Goal: Task Accomplishment & Management: Use online tool/utility

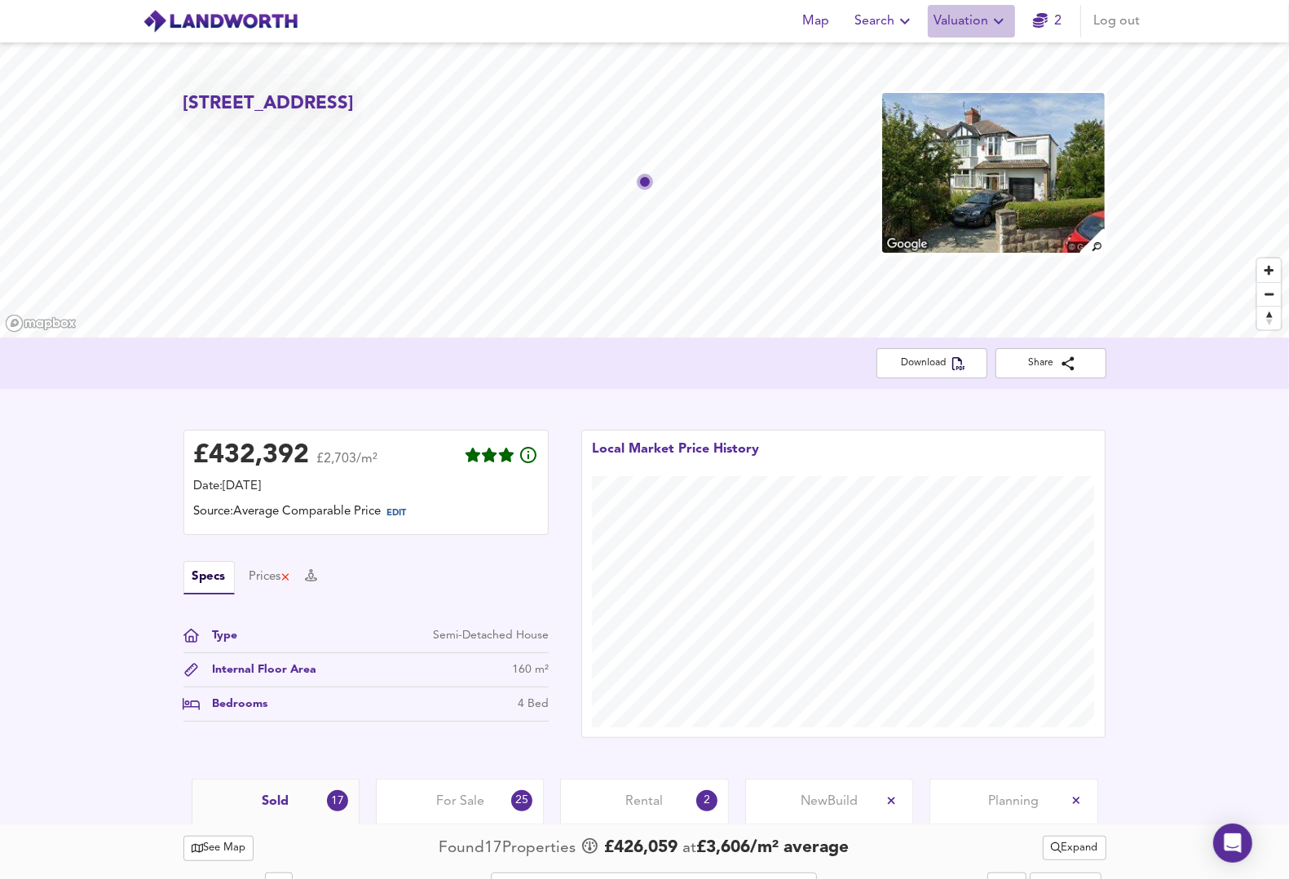
click at [952, 14] on span "Valuation" at bounding box center [971, 21] width 74 height 23
click at [950, 58] on li "New Valuation Report" at bounding box center [971, 58] width 195 height 29
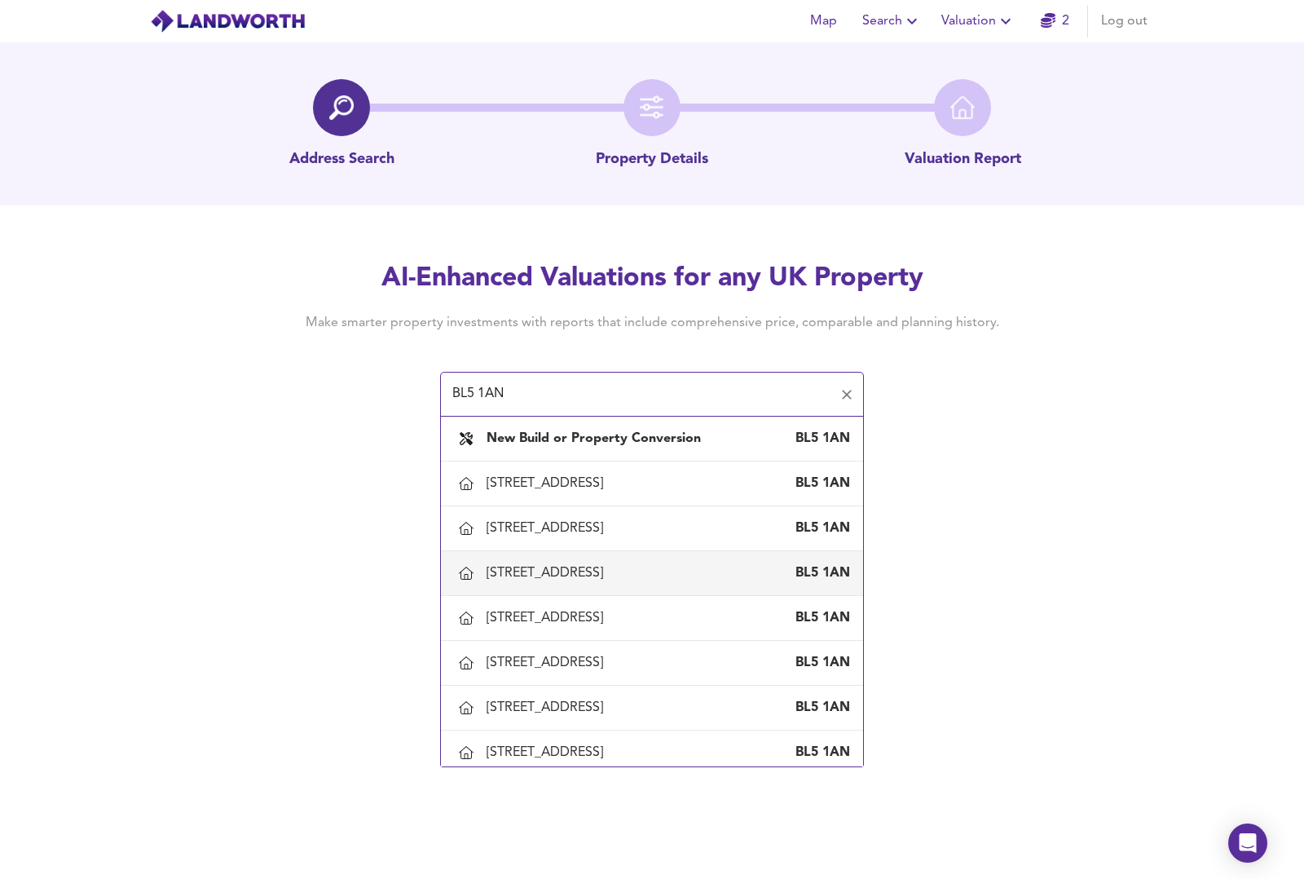
click at [575, 571] on div "[STREET_ADDRESS]" at bounding box center [548, 573] width 123 height 18
type input "[STREET_ADDRESS]"
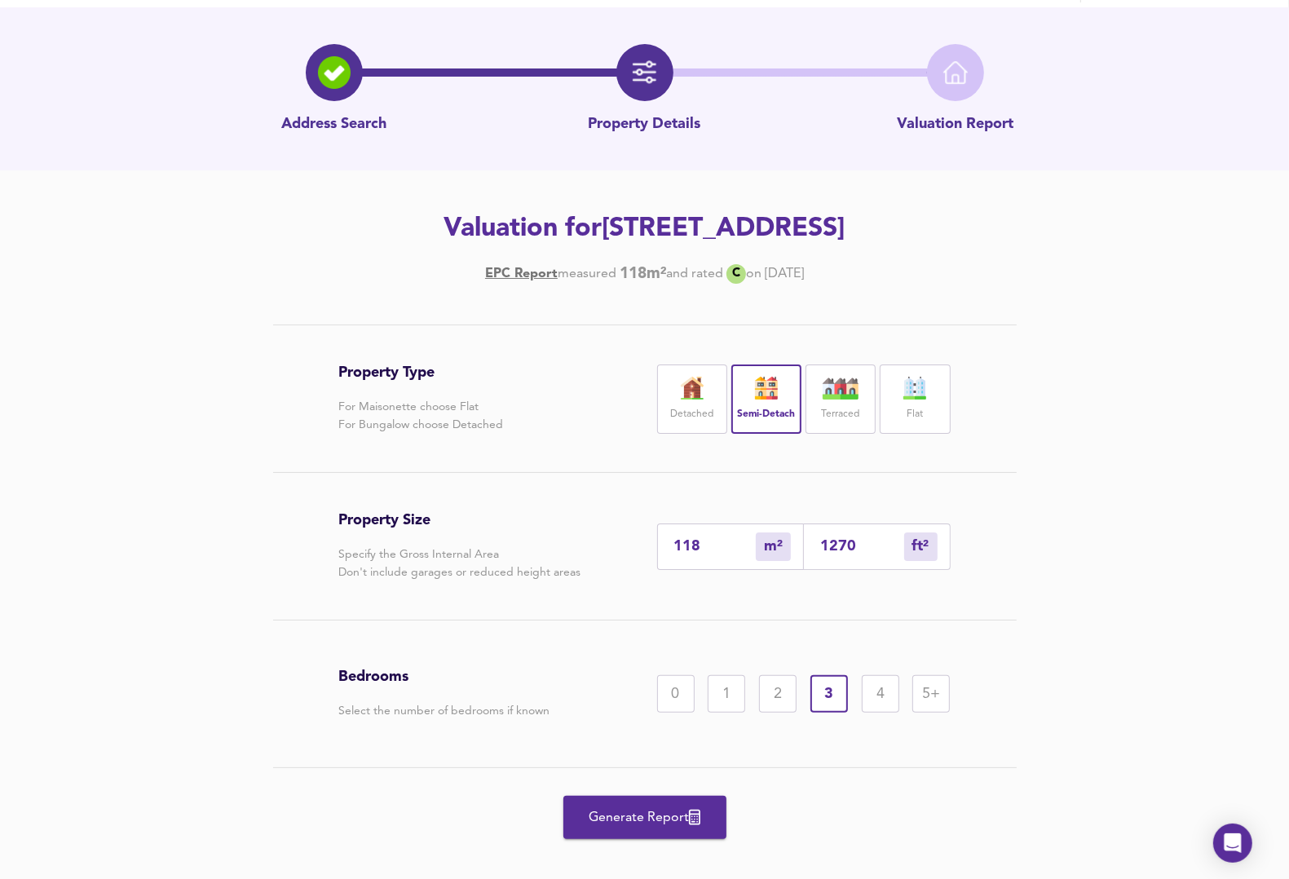
scroll to position [55, 0]
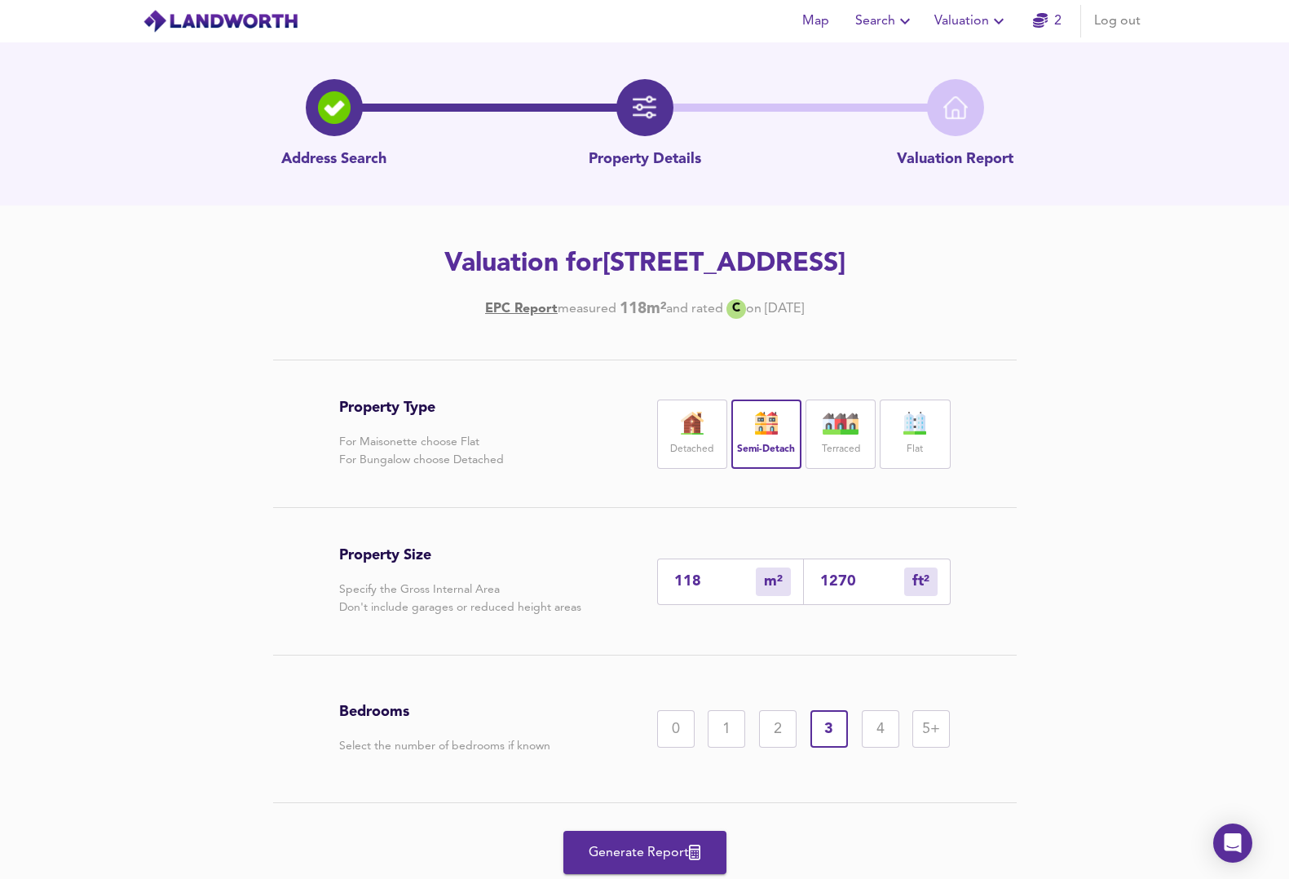
scroll to position [55, 0]
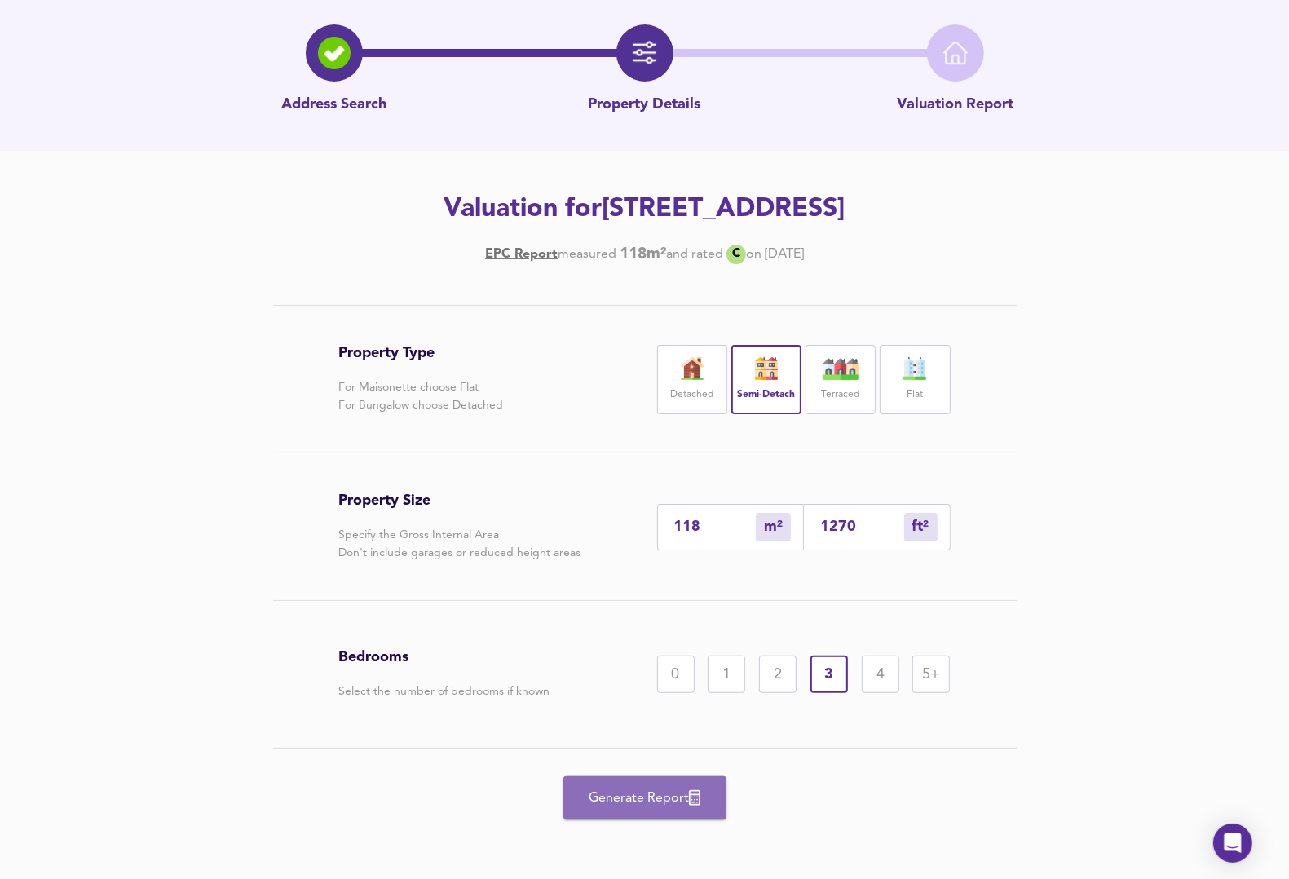
click at [651, 796] on span "Generate Report" at bounding box center [645, 798] width 130 height 23
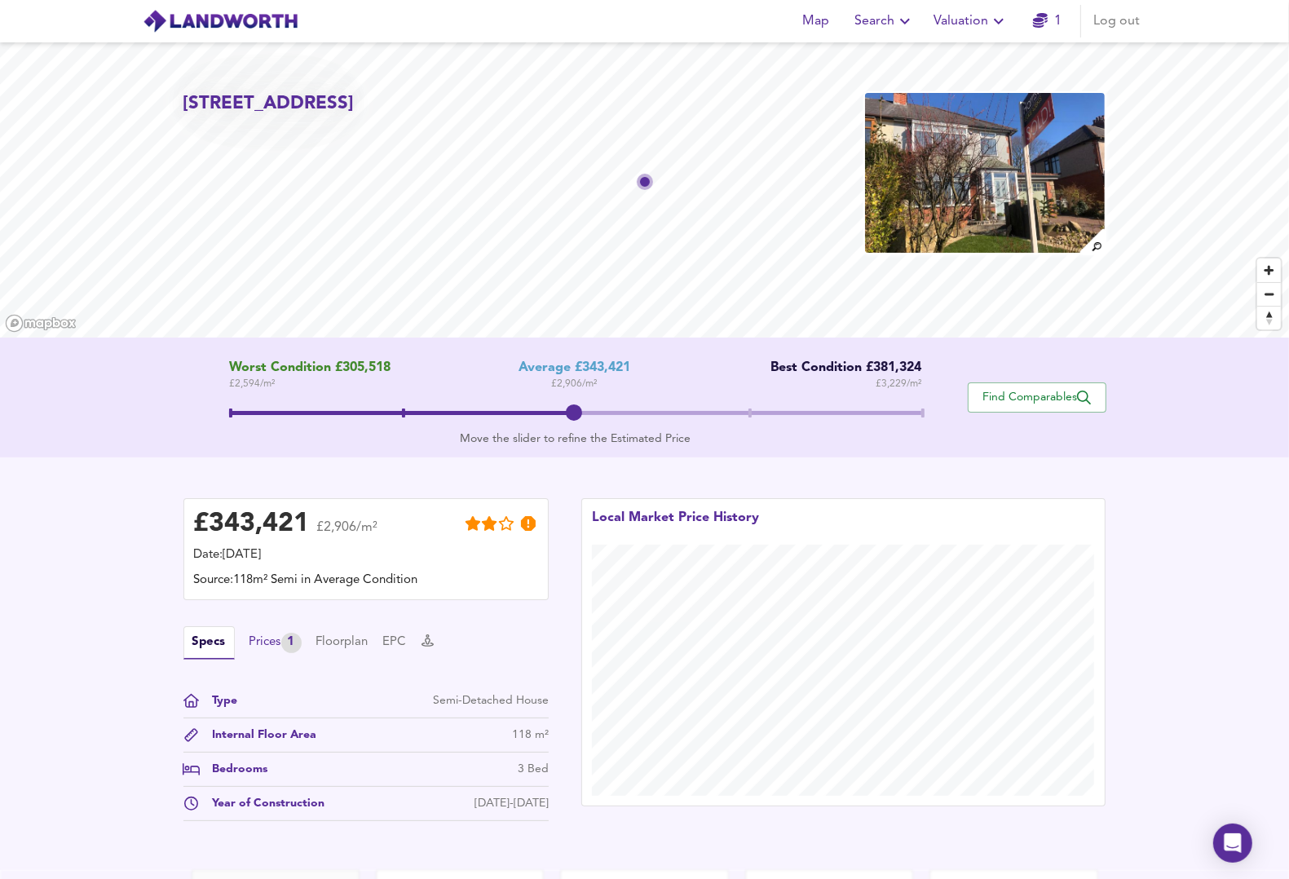
click at [271, 637] on div "Prices 1" at bounding box center [275, 643] width 52 height 20
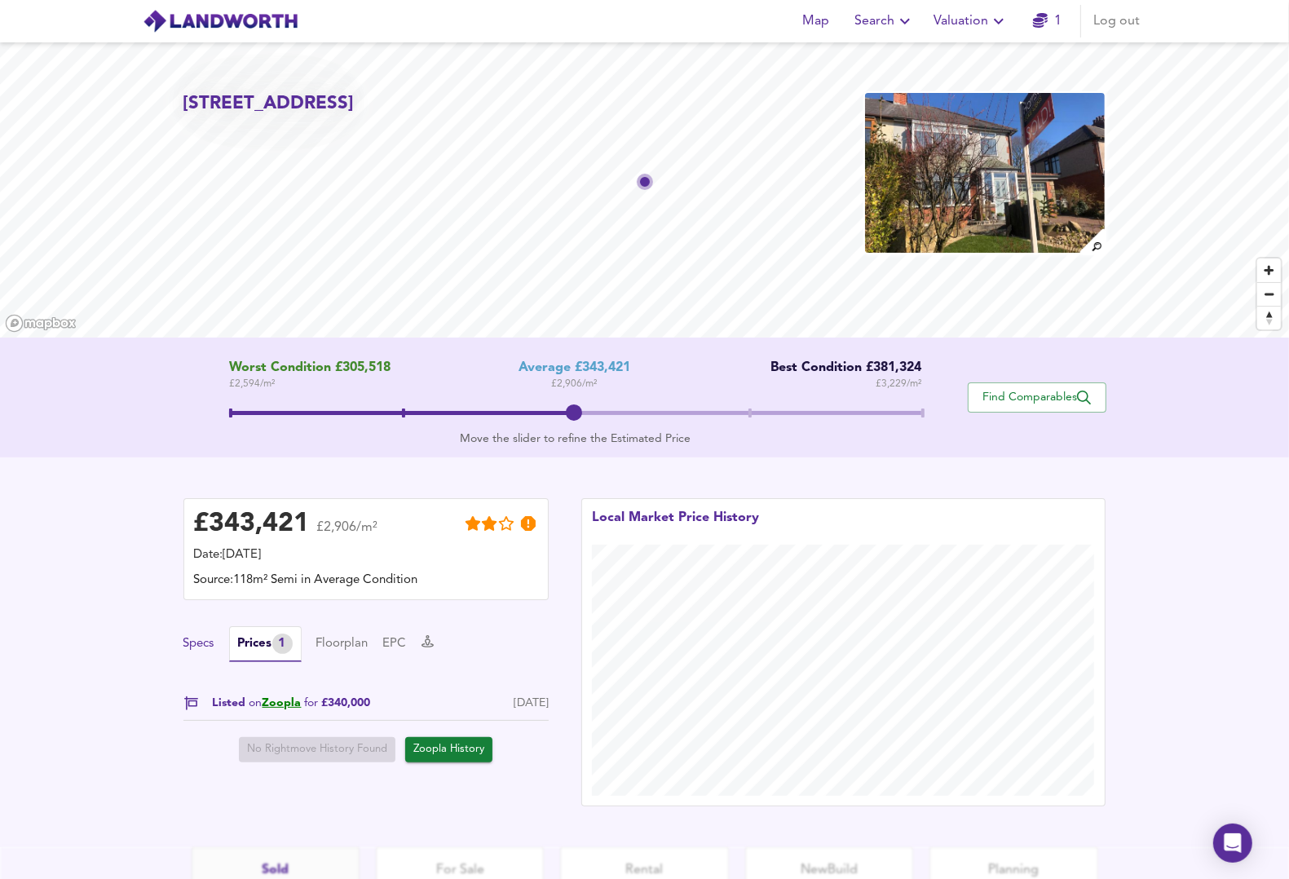
click at [200, 641] on button "Specs" at bounding box center [198, 644] width 31 height 18
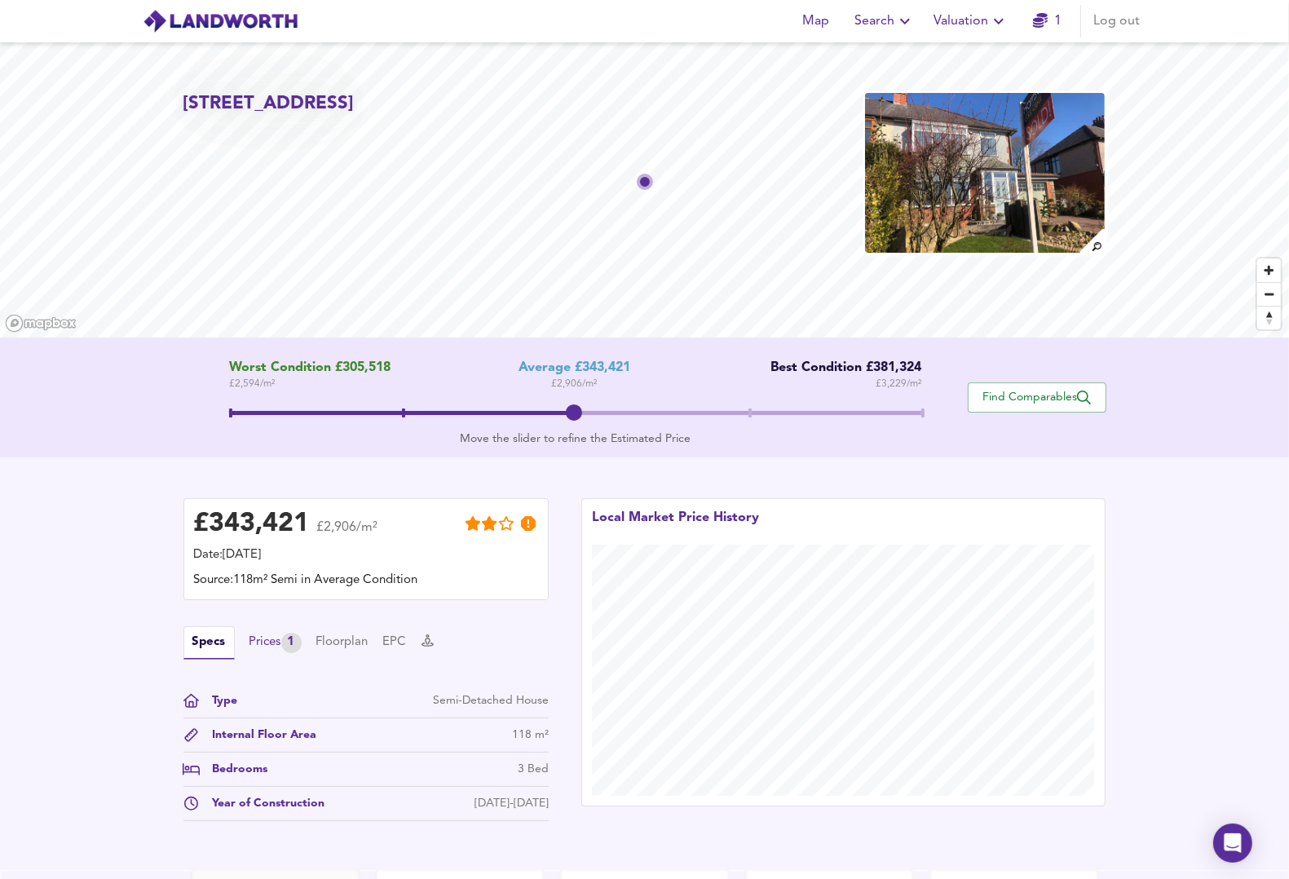
click at [287, 638] on div "Prices 1" at bounding box center [275, 643] width 52 height 20
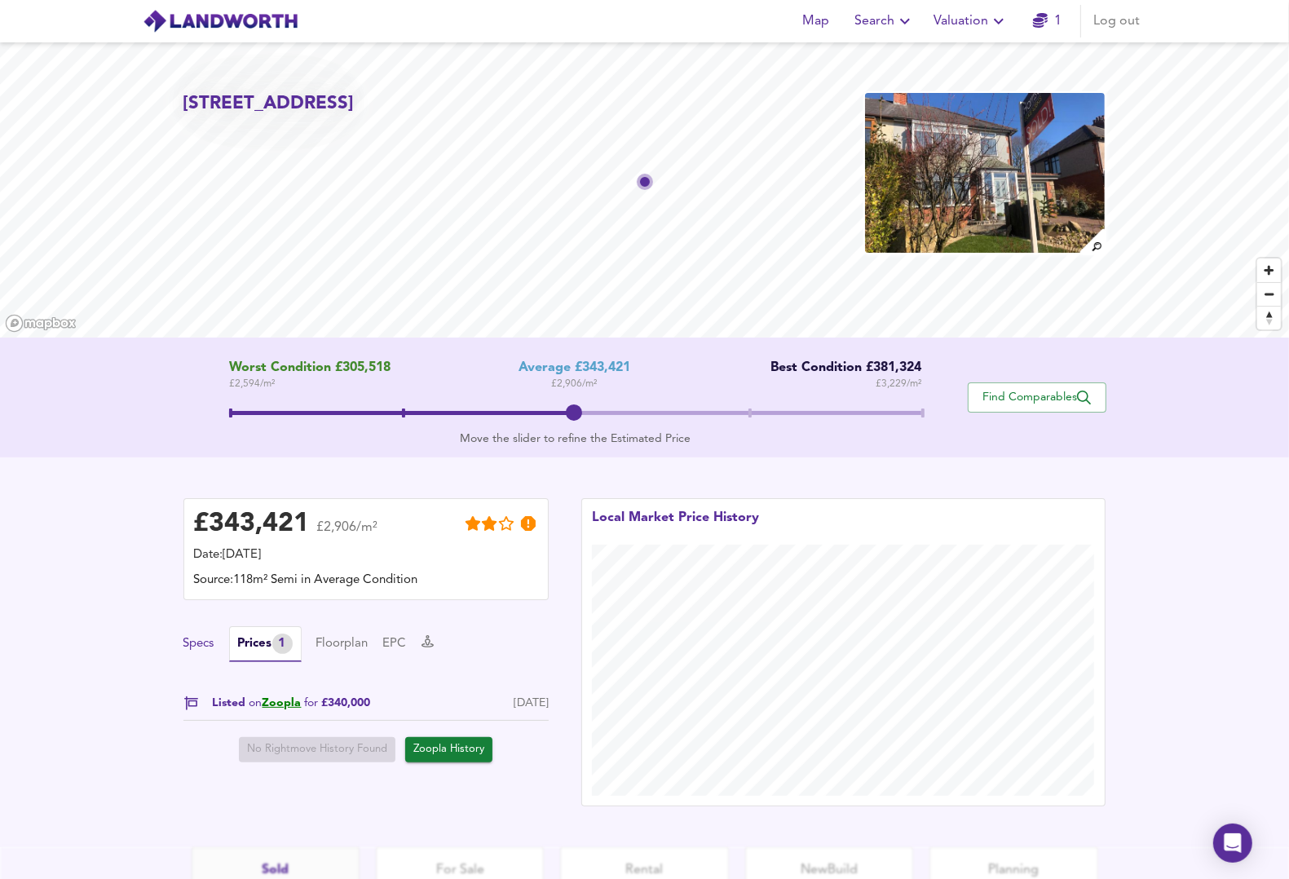
click at [184, 642] on button "Specs" at bounding box center [198, 644] width 31 height 18
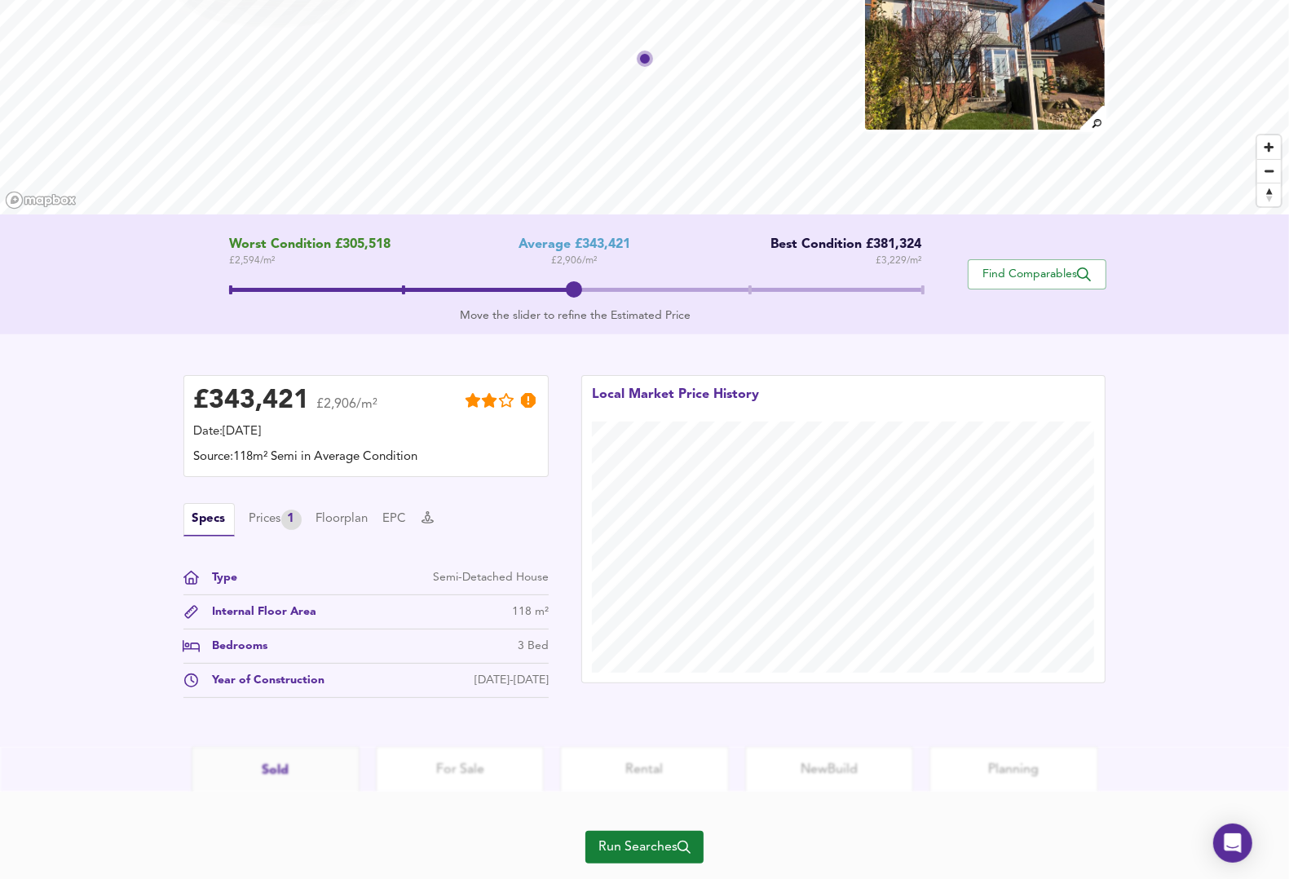
scroll to position [168, 0]
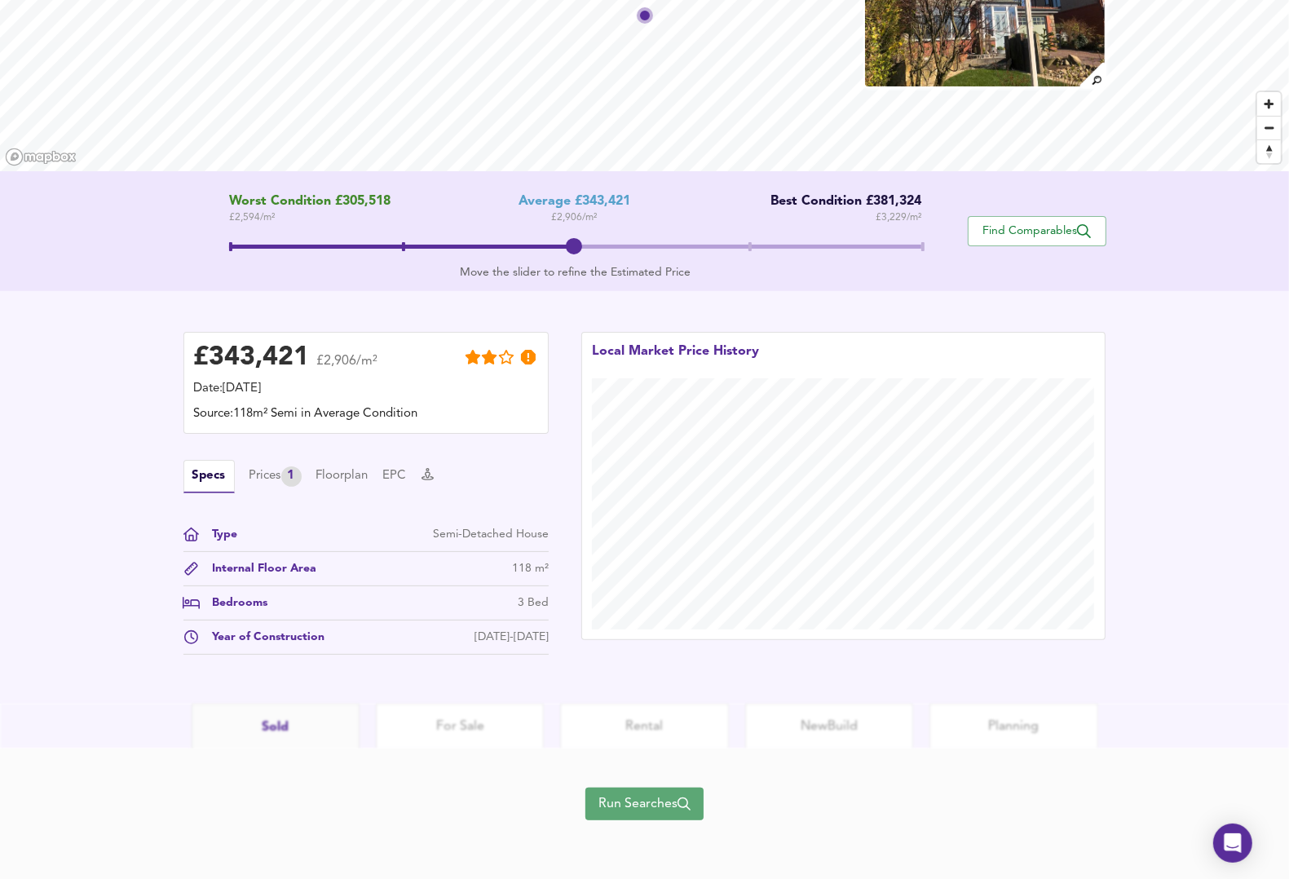
click at [645, 795] on span "Run Searches" at bounding box center [644, 803] width 92 height 23
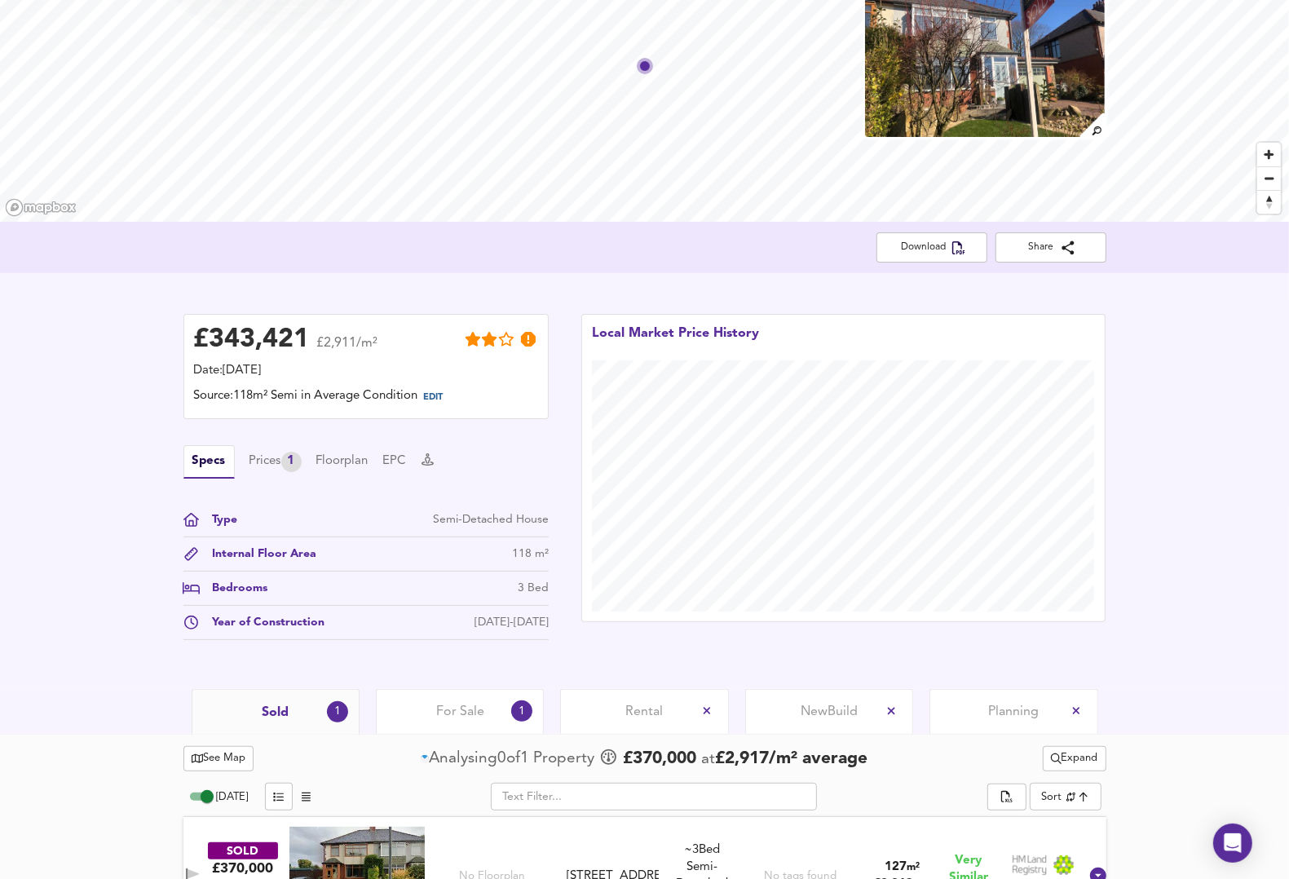
scroll to position [181, 0]
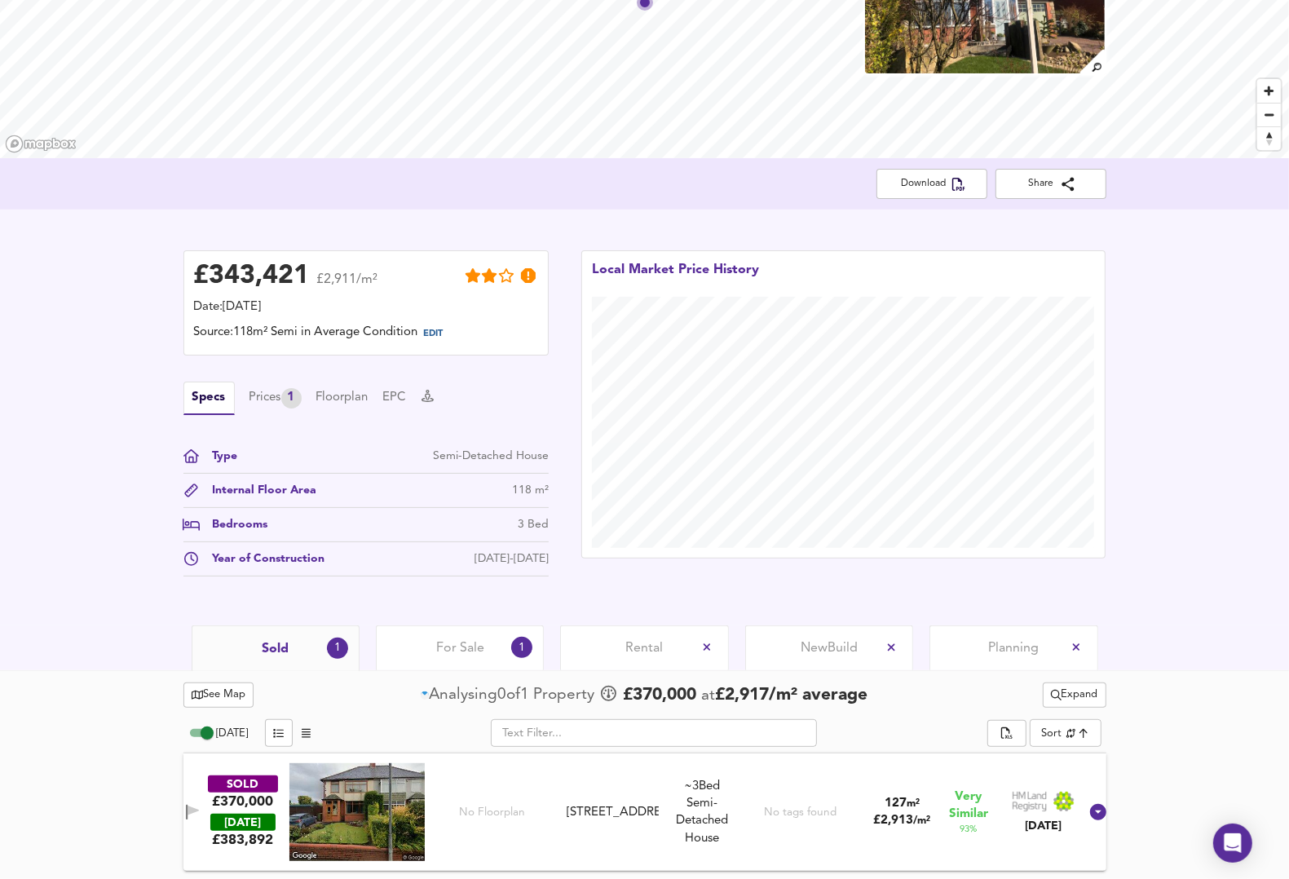
click at [454, 646] on span "For Sale" at bounding box center [460, 648] width 48 height 18
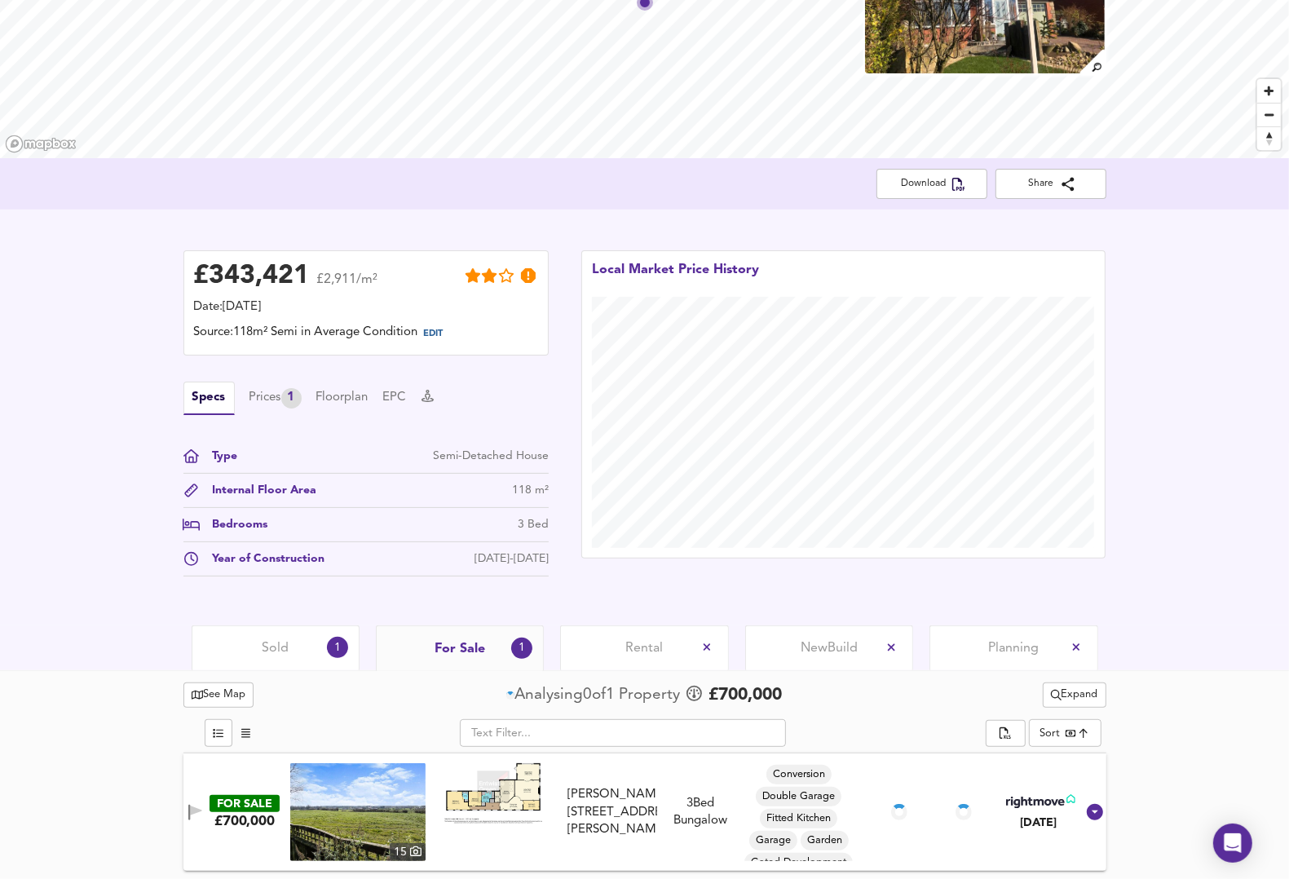
click at [280, 642] on span "Sold" at bounding box center [275, 648] width 27 height 18
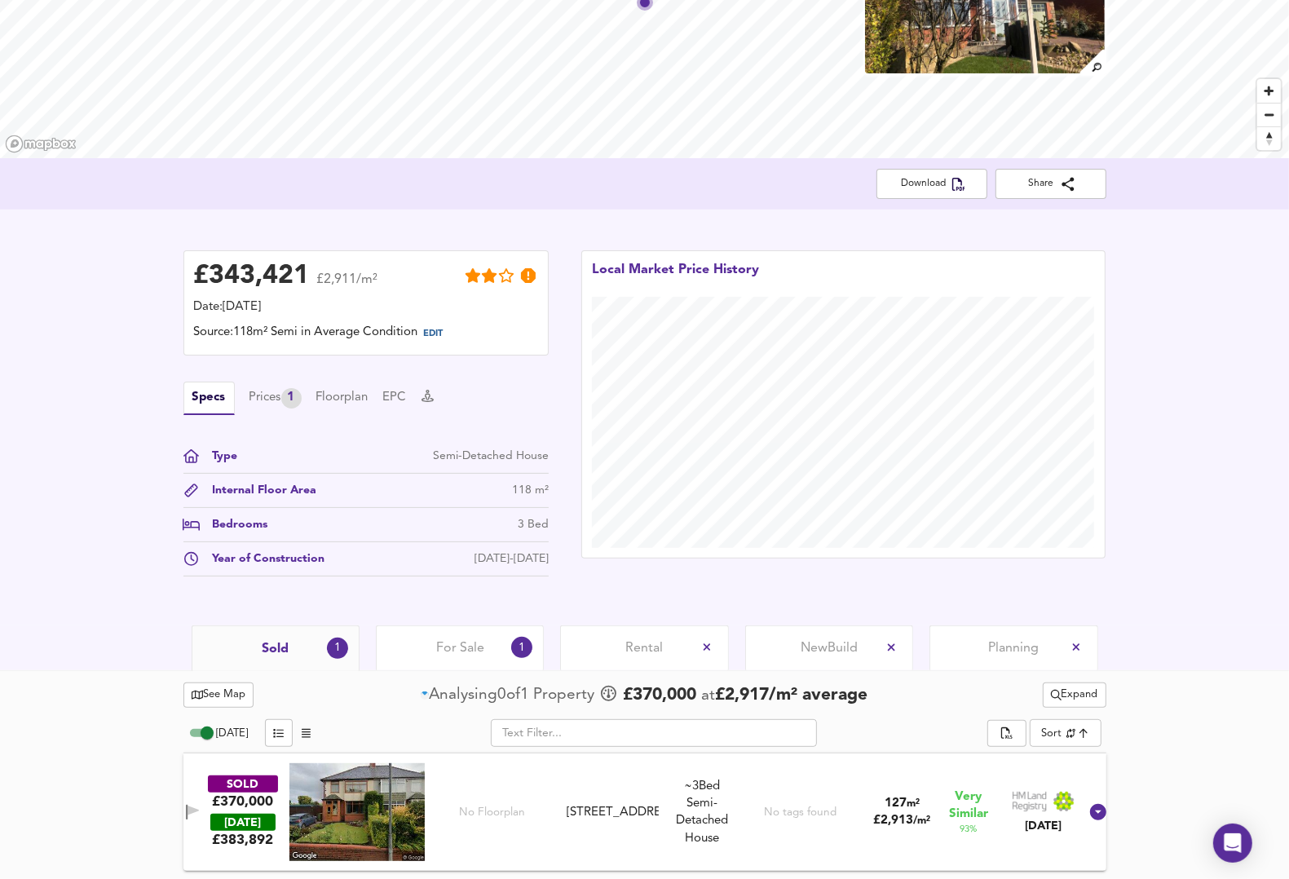
click at [439, 642] on span "For Sale" at bounding box center [460, 648] width 48 height 18
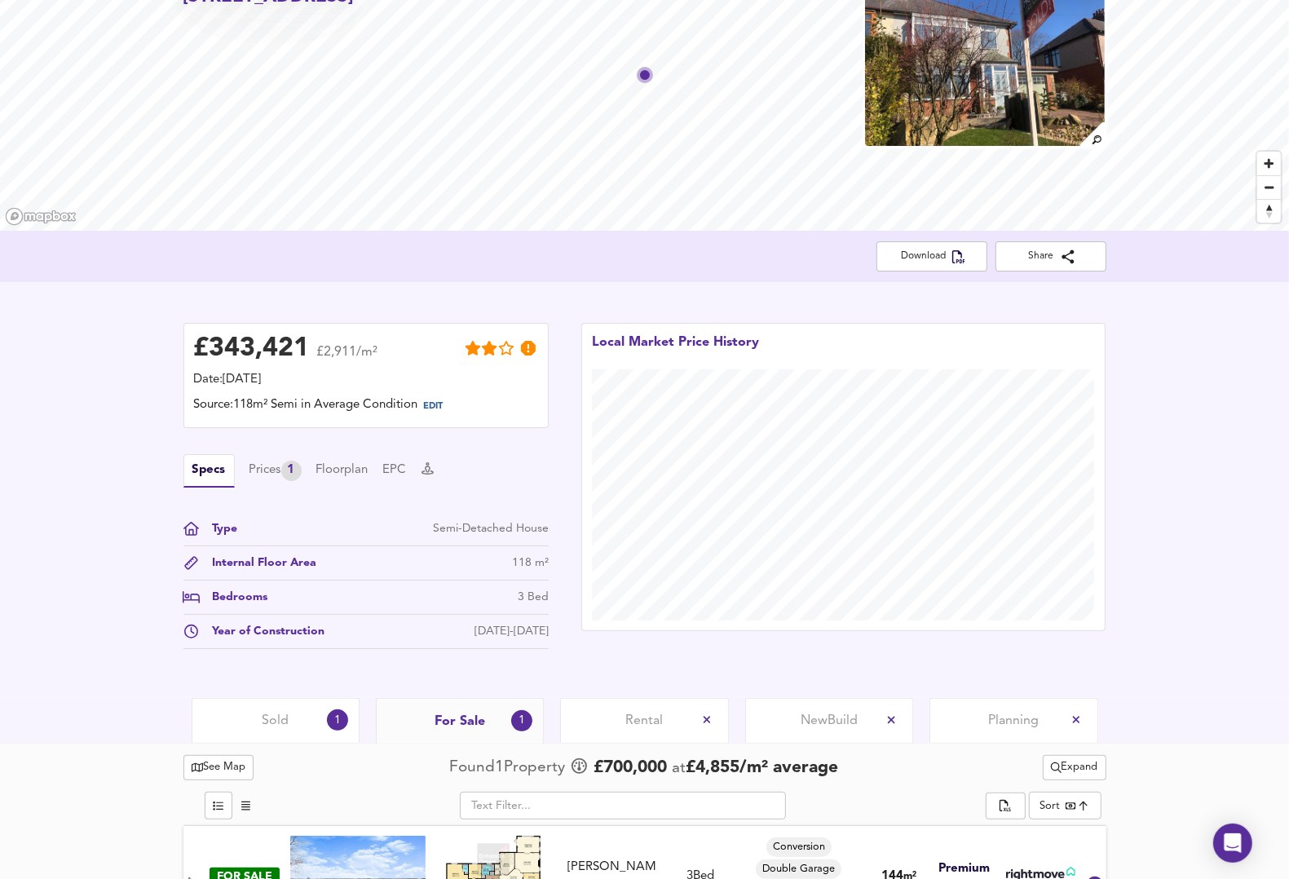
scroll to position [181, 0]
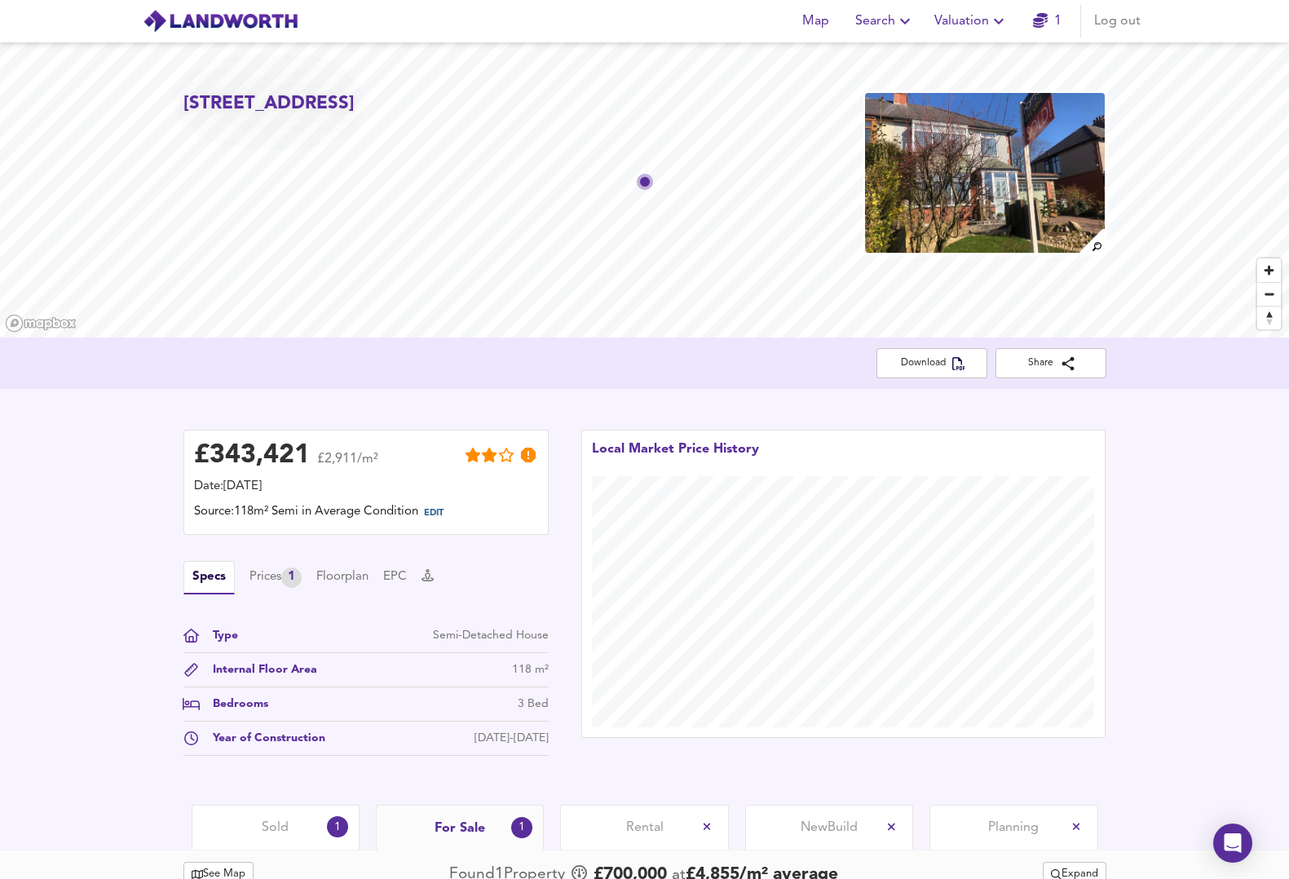
scroll to position [181, 0]
